Goal: Task Accomplishment & Management: Manage account settings

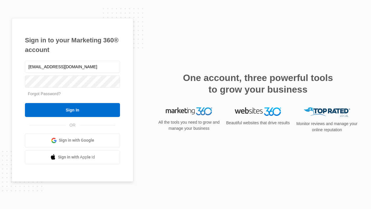
type input "[EMAIL_ADDRESS][DOMAIN_NAME]"
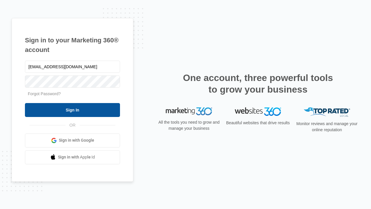
click at [72, 110] on input "Sign In" at bounding box center [72, 110] width 95 height 14
